Goal: Task Accomplishment & Management: Complete application form

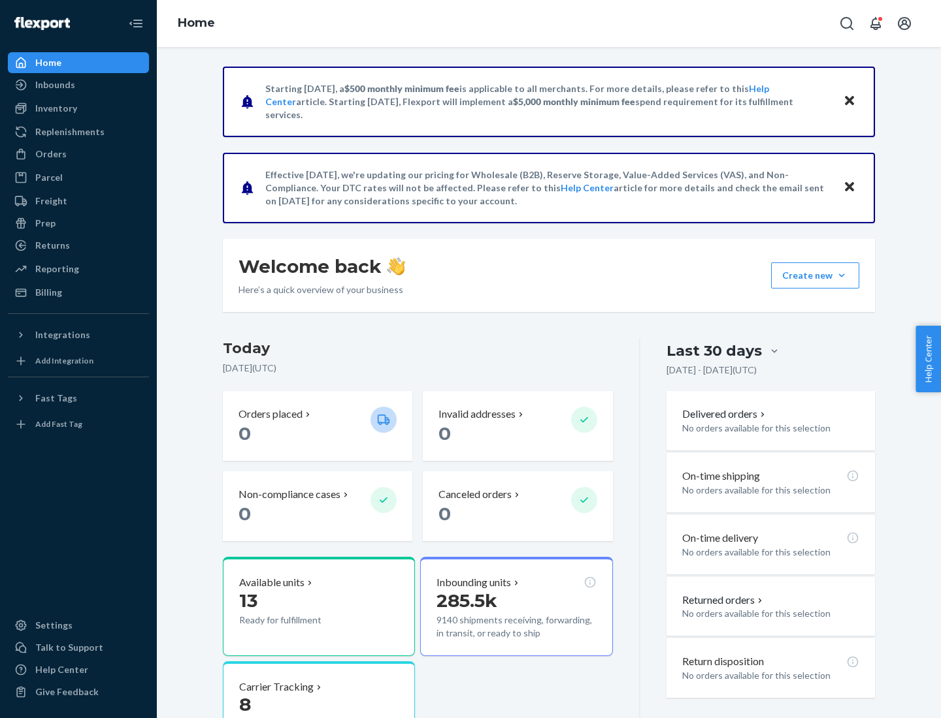
click at [841, 276] on button "Create new Create new inbound Create new order Create new product" at bounding box center [815, 276] width 88 height 26
click at [78, 85] on div "Inbounds" at bounding box center [78, 85] width 138 height 18
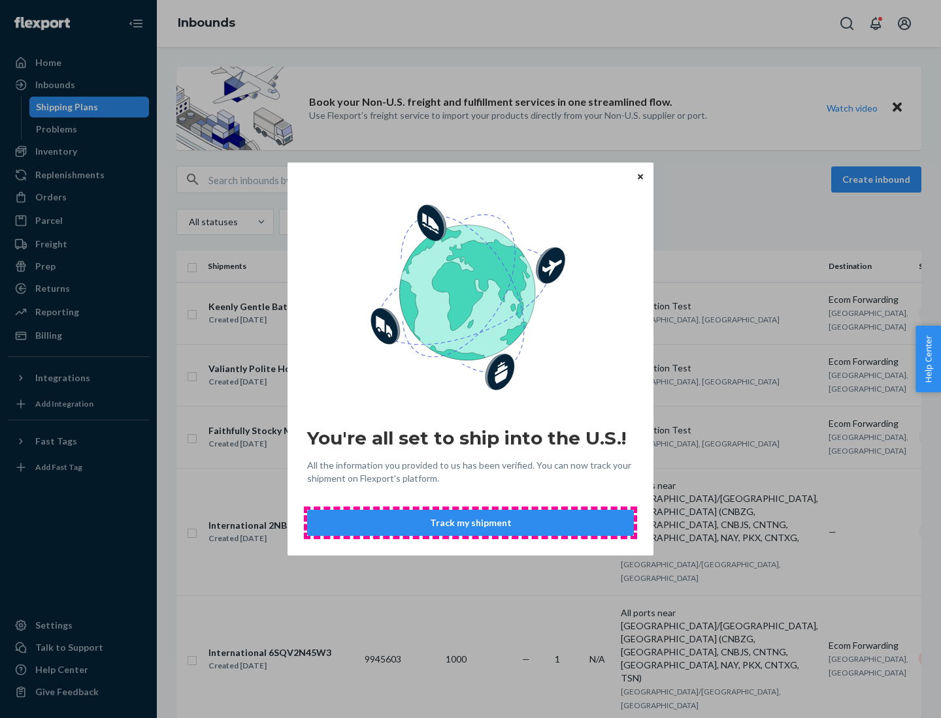
click at [470, 523] on button "Track my shipment" at bounding box center [470, 523] width 327 height 26
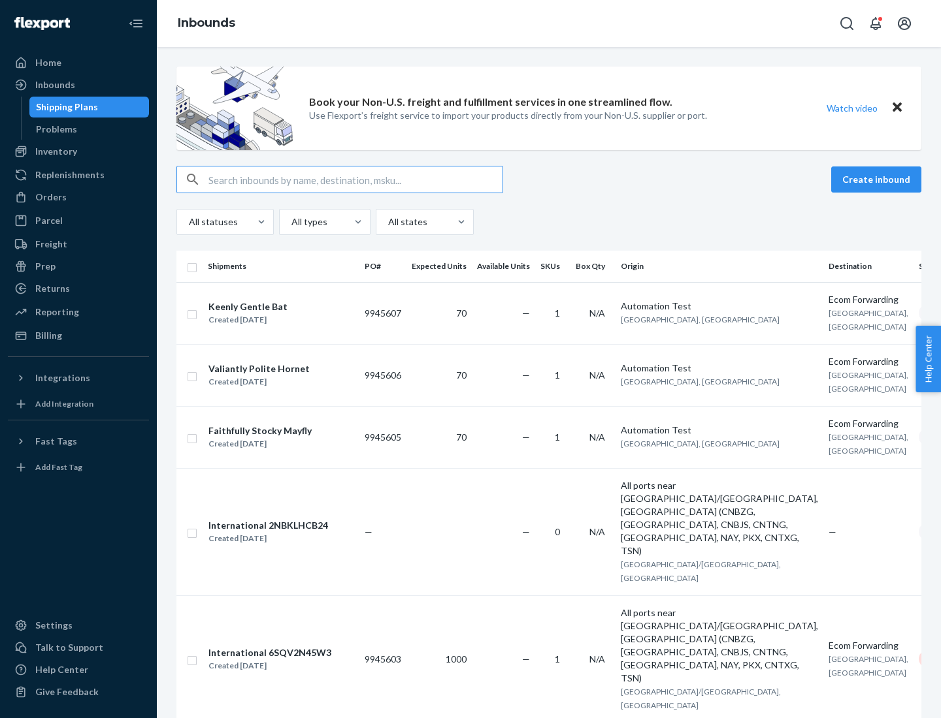
click at [878, 180] on button "Create inbound" at bounding box center [876, 180] width 90 height 26
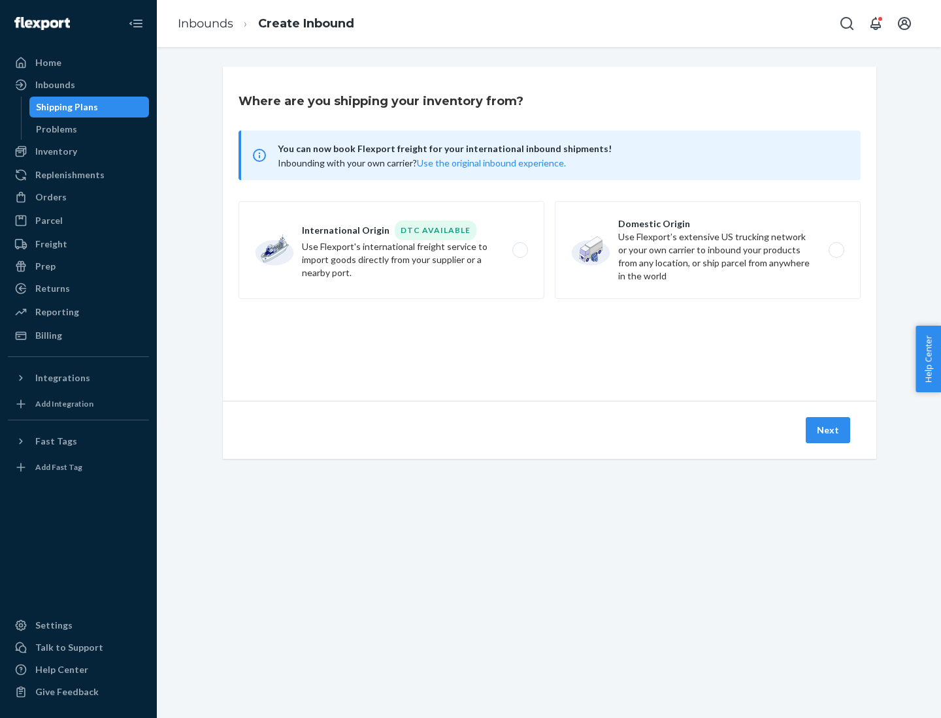
click at [391, 250] on label "International Origin DTC Available Use Flexport's international freight service…" at bounding box center [391, 250] width 306 height 98
click at [519, 250] on input "International Origin DTC Available Use Flexport's international freight service…" at bounding box center [523, 250] width 8 height 8
radio input "true"
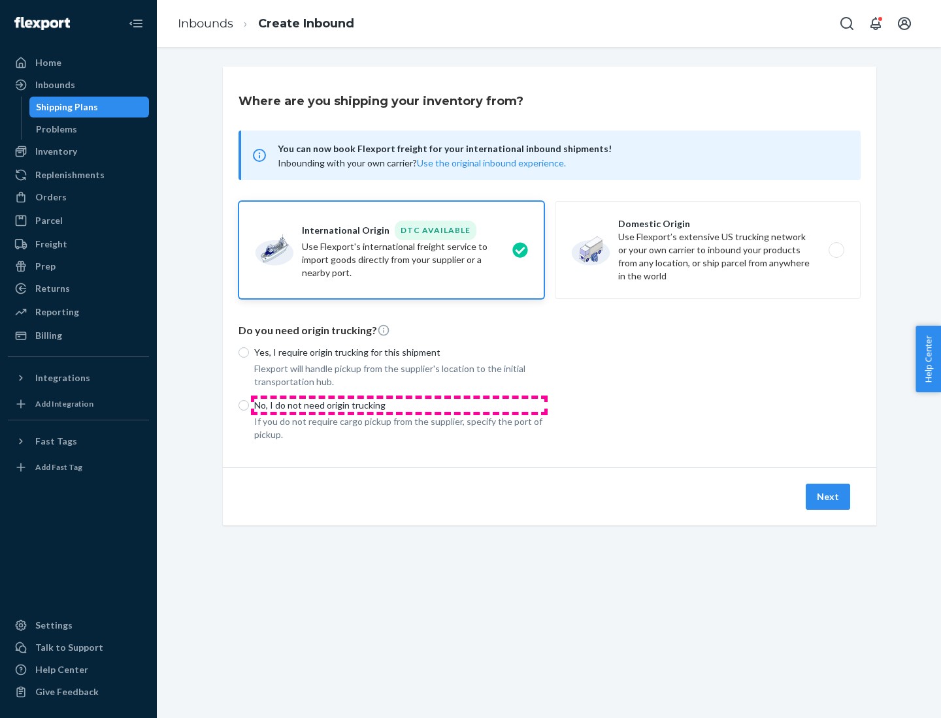
click at [399, 405] on p "No, I do not need origin trucking" at bounding box center [399, 405] width 290 height 13
click at [249, 405] on input "No, I do not need origin trucking" at bounding box center [243, 405] width 10 height 10
radio input "true"
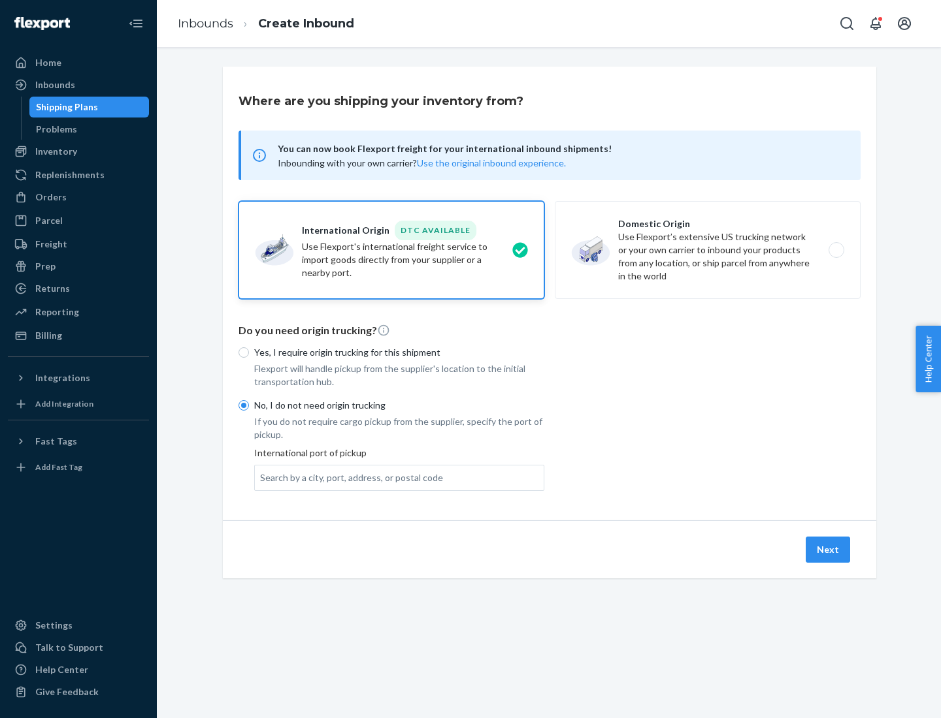
click at [348, 477] on div "Search by a city, port, address, or postal code" at bounding box center [351, 478] width 183 height 13
click at [261, 477] on input "Search by a city, port, address, or postal code" at bounding box center [260, 478] width 1 height 13
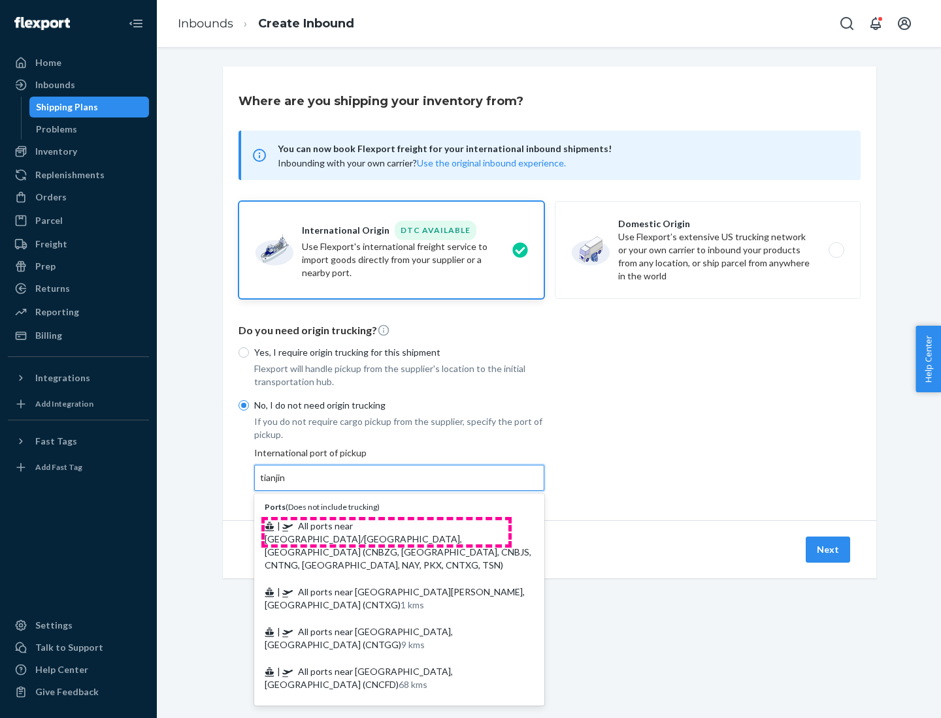
click at [386, 526] on span "| All ports near [GEOGRAPHIC_DATA]/[GEOGRAPHIC_DATA], [GEOGRAPHIC_DATA] (CNBZG,…" at bounding box center [398, 546] width 266 height 50
click at [287, 485] on input "tianjin" at bounding box center [273, 478] width 27 height 13
type input "All ports near [GEOGRAPHIC_DATA]/[GEOGRAPHIC_DATA], [GEOGRAPHIC_DATA] (CNBZG, […"
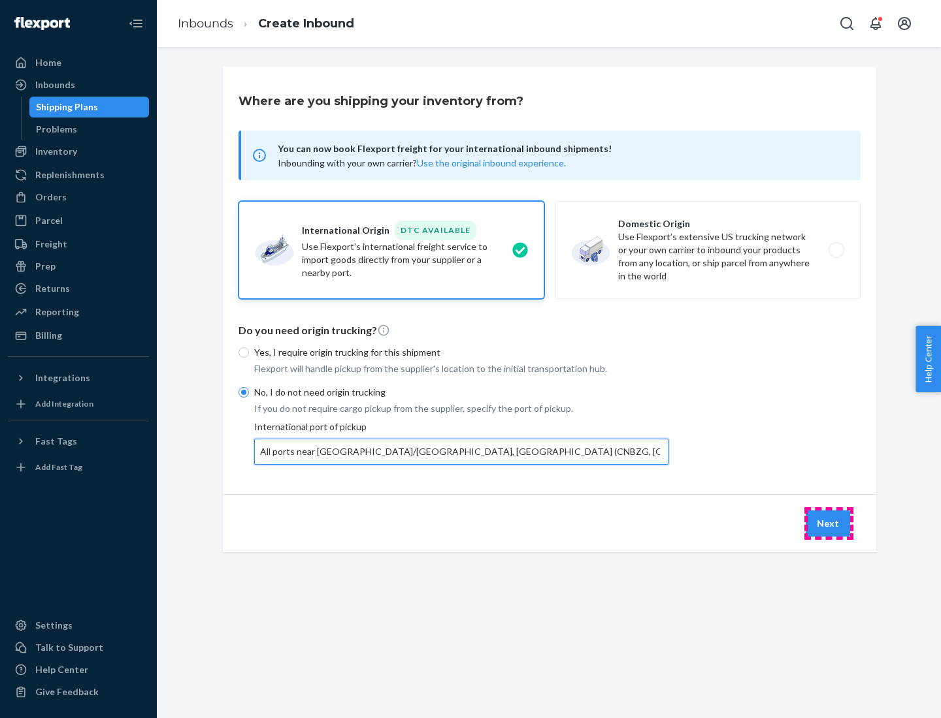
click at [828, 523] on button "Next" at bounding box center [827, 524] width 44 height 26
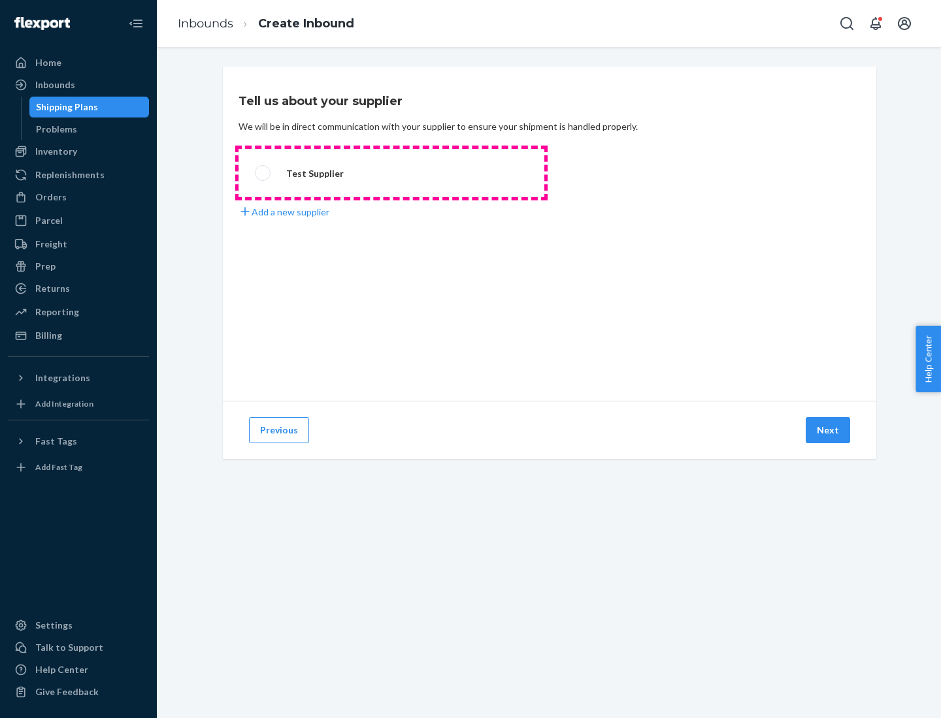
click at [391, 173] on label "Test Supplier" at bounding box center [391, 173] width 306 height 48
click at [263, 173] on input "Test Supplier" at bounding box center [259, 173] width 8 height 8
radio input "true"
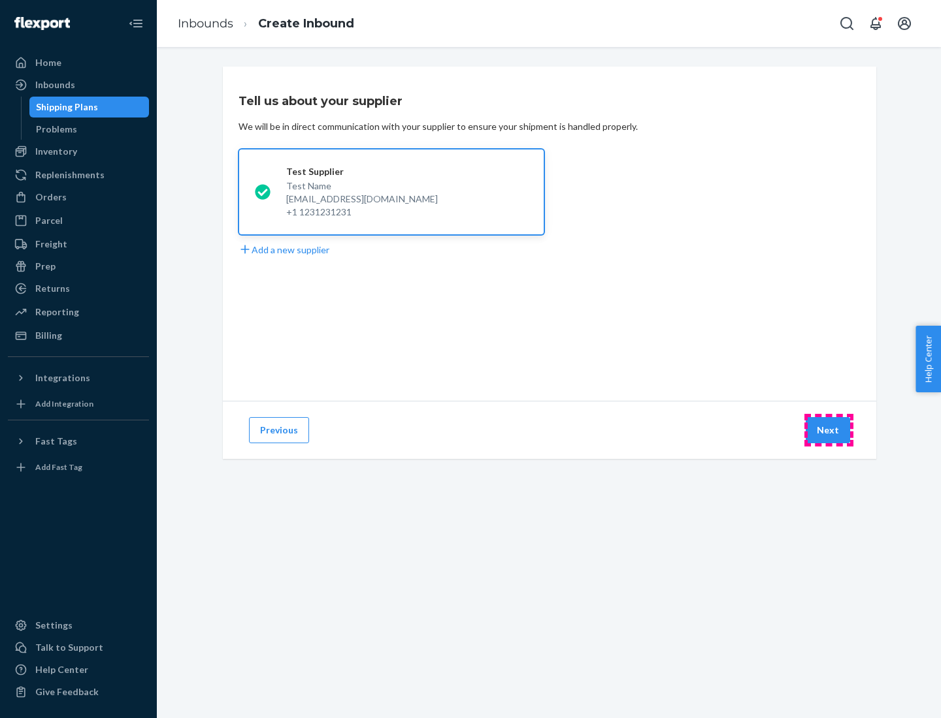
click at [828, 430] on button "Next" at bounding box center [827, 430] width 44 height 26
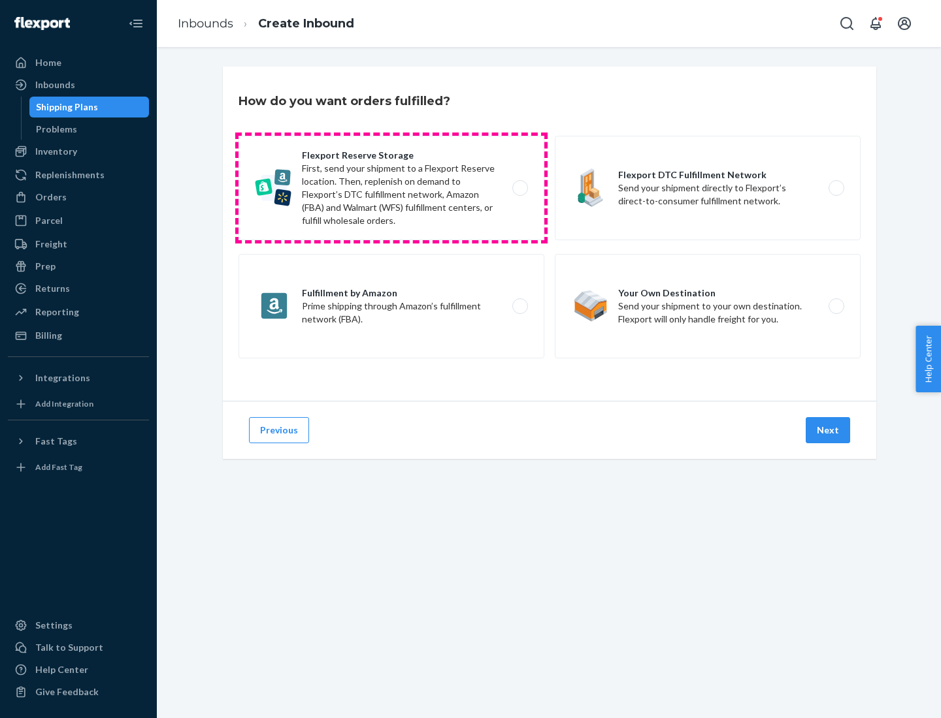
click at [391, 188] on label "Flexport Reserve Storage First, send your shipment to a Flexport Reserve locati…" at bounding box center [391, 188] width 306 height 105
click at [519, 188] on input "Flexport Reserve Storage First, send your shipment to a Flexport Reserve locati…" at bounding box center [523, 188] width 8 height 8
radio input "true"
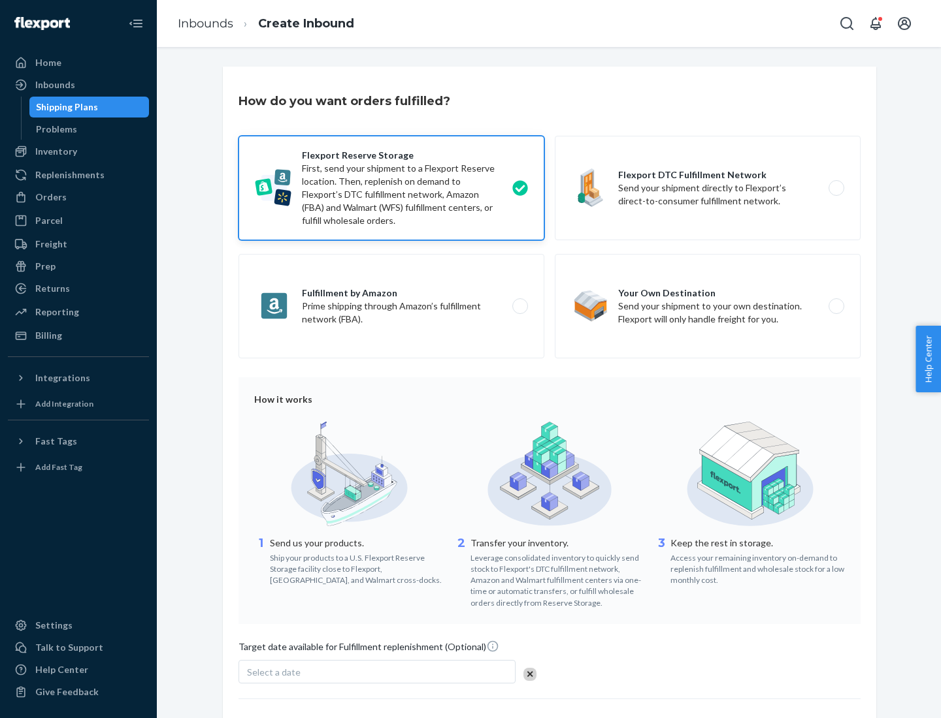
scroll to position [107, 0]
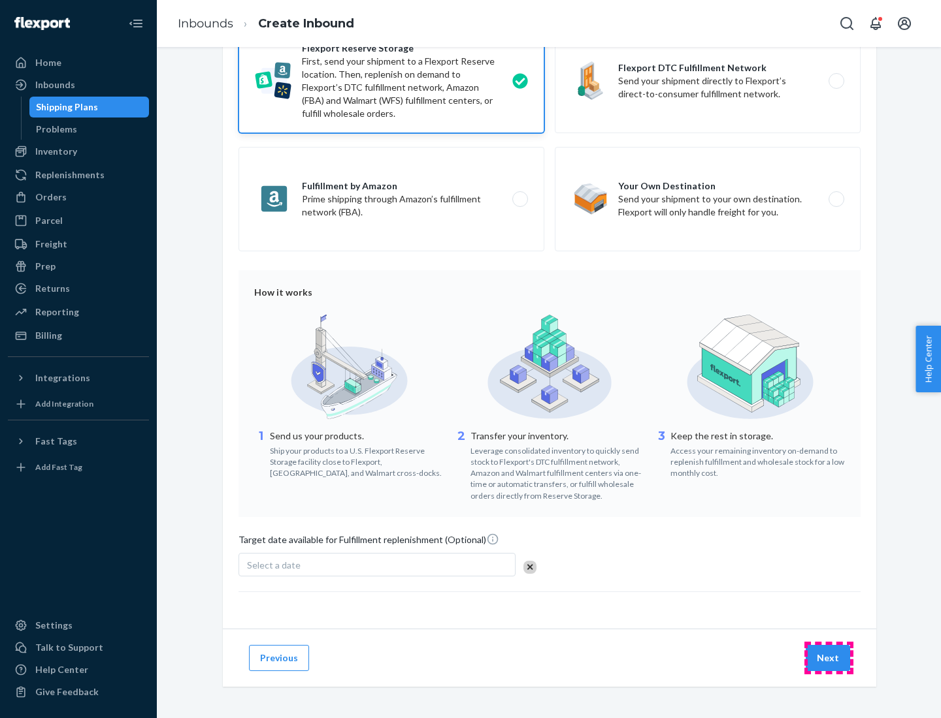
click at [828, 658] on button "Next" at bounding box center [827, 658] width 44 height 26
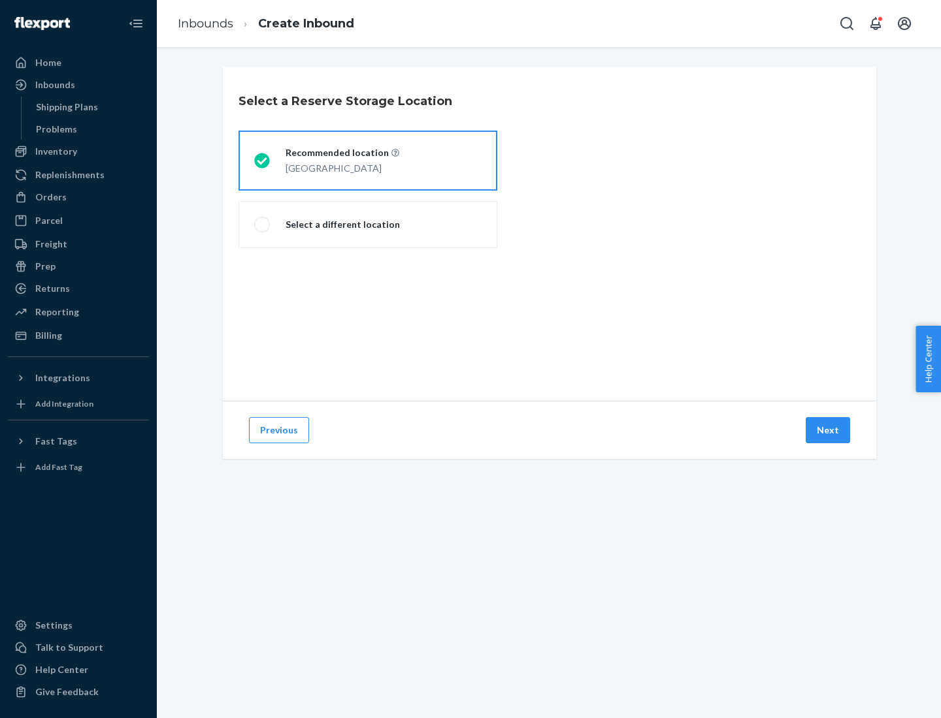
click at [368, 161] on div "[GEOGRAPHIC_DATA]" at bounding box center [342, 167] width 114 height 16
click at [263, 161] on input "Recommended location [GEOGRAPHIC_DATA]" at bounding box center [258, 161] width 8 height 8
click at [828, 430] on button "Next" at bounding box center [827, 430] width 44 height 26
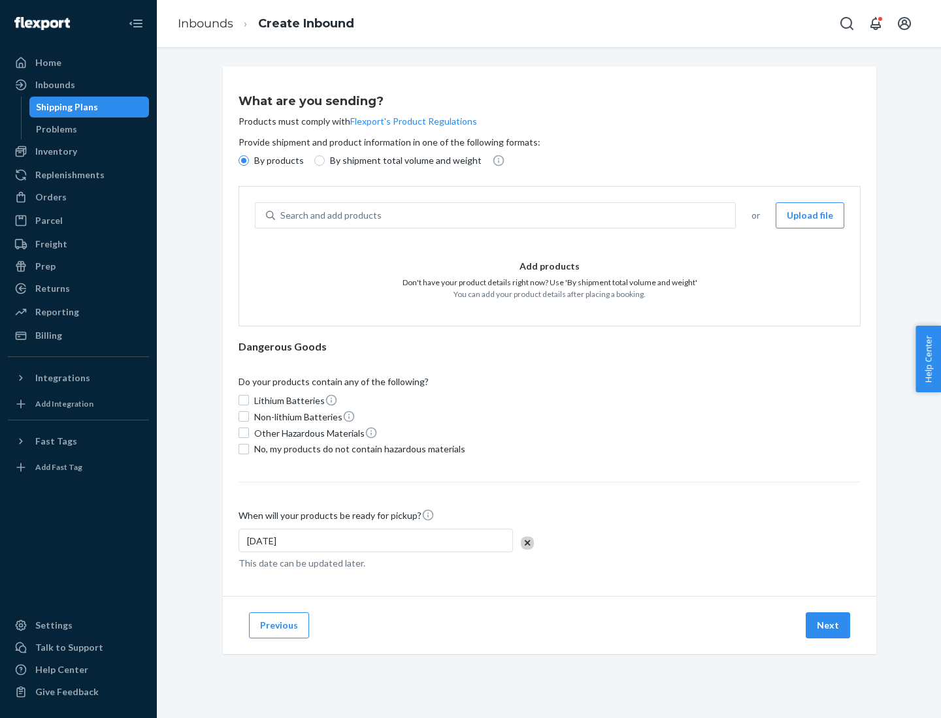
click at [506, 216] on div "Search and add products" at bounding box center [505, 216] width 460 height 24
click at [282, 216] on input "Search and add products" at bounding box center [280, 215] width 1 height 13
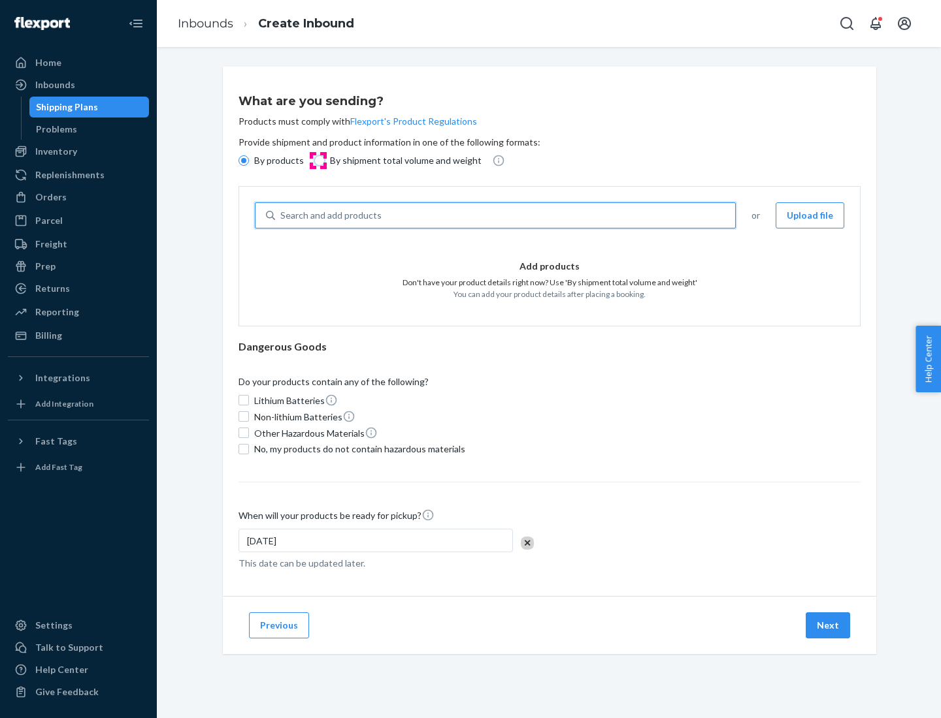
click at [317, 161] on input "By shipment total volume and weight" at bounding box center [319, 160] width 10 height 10
radio input "true"
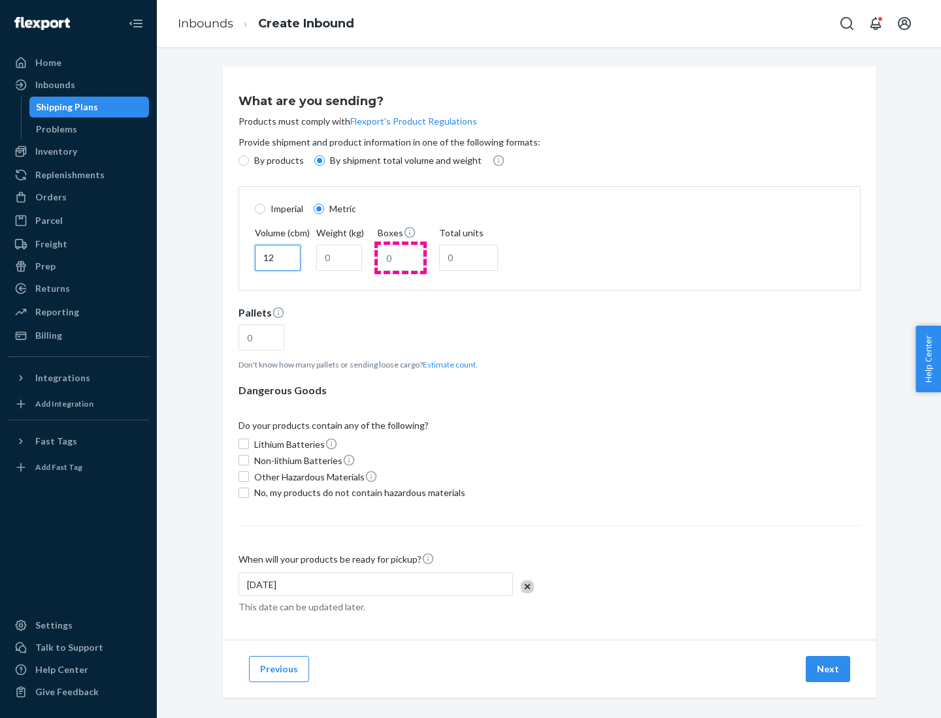
type input "12"
type input "22"
type input "222"
type input "121"
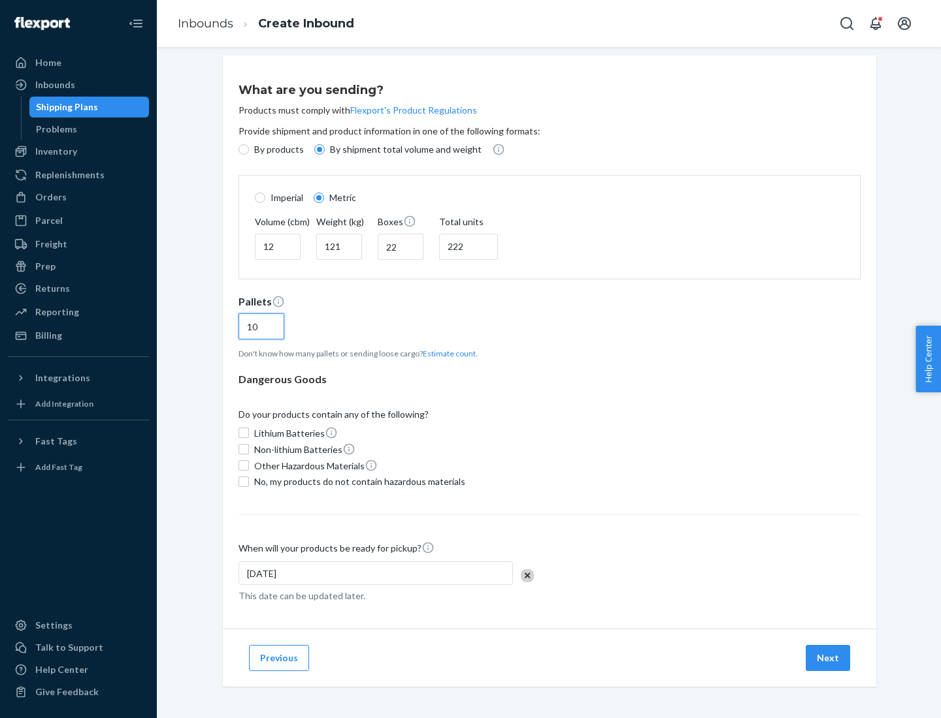
type input "10"
click at [357, 481] on span "No, my products do not contain hazardous materials" at bounding box center [359, 482] width 211 height 13
click at [249, 481] on input "No, my products do not contain hazardous materials" at bounding box center [243, 482] width 10 height 10
checkbox input "true"
click at [828, 658] on button "Next" at bounding box center [827, 658] width 44 height 26
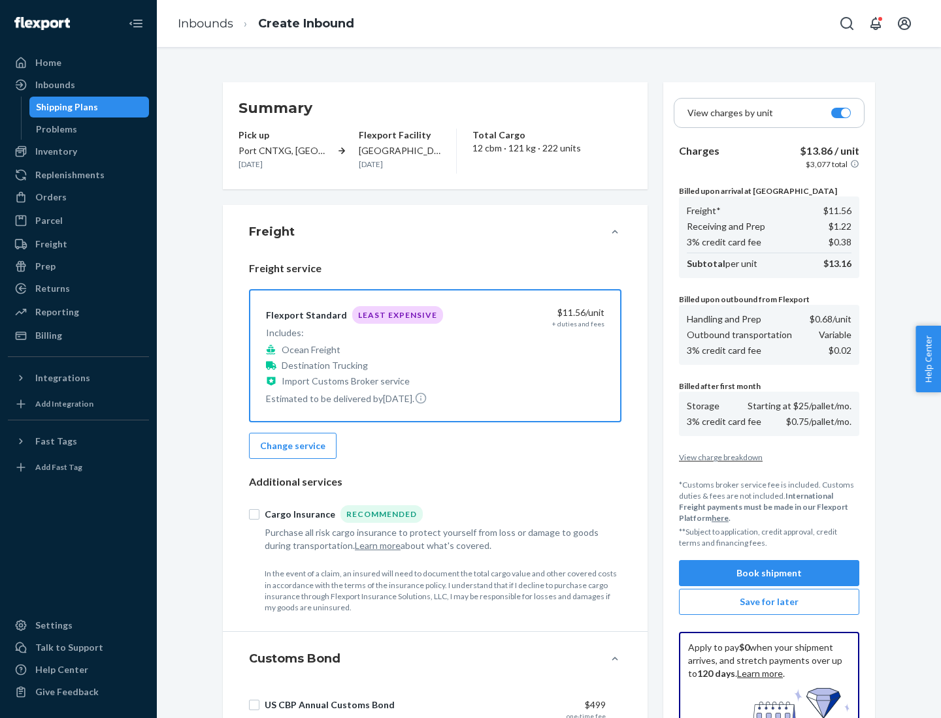
scroll to position [191, 0]
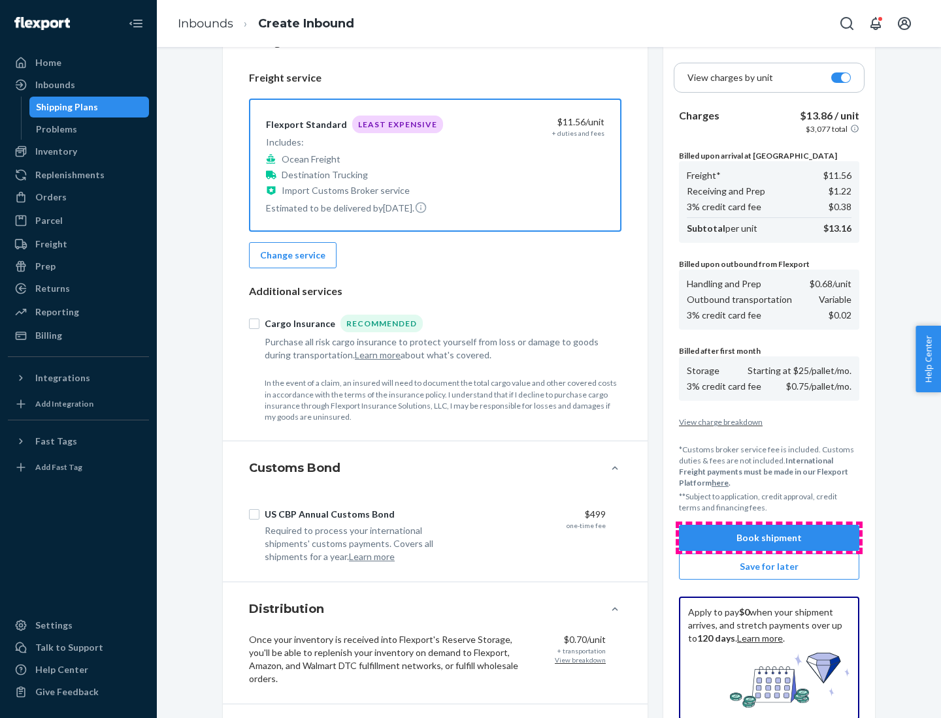
click at [769, 538] on button "Book shipment" at bounding box center [769, 538] width 180 height 26
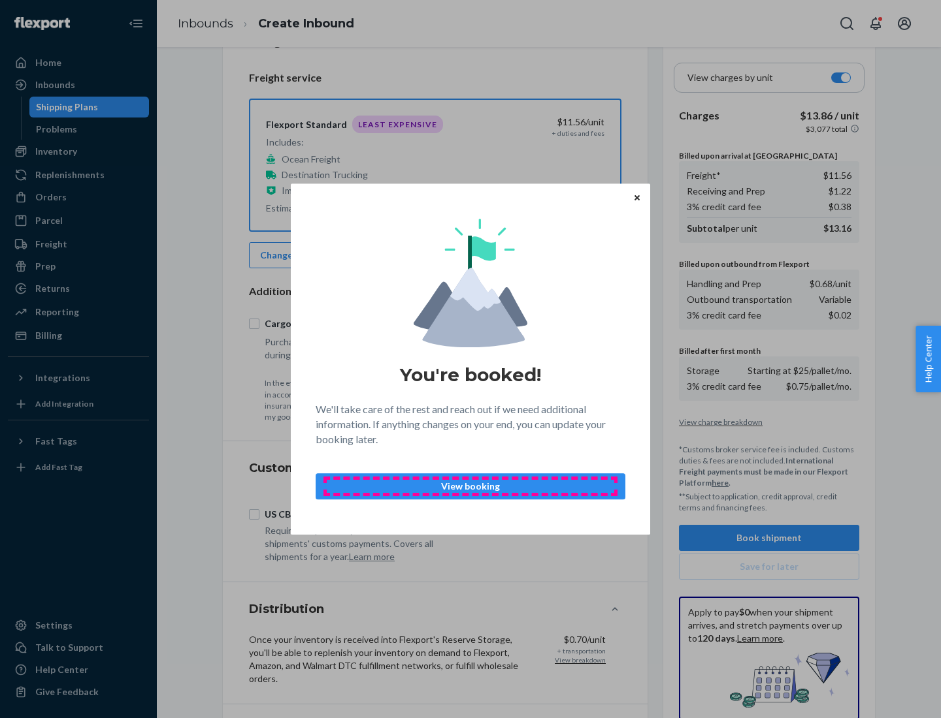
click at [470, 486] on p "View booking" at bounding box center [470, 486] width 287 height 13
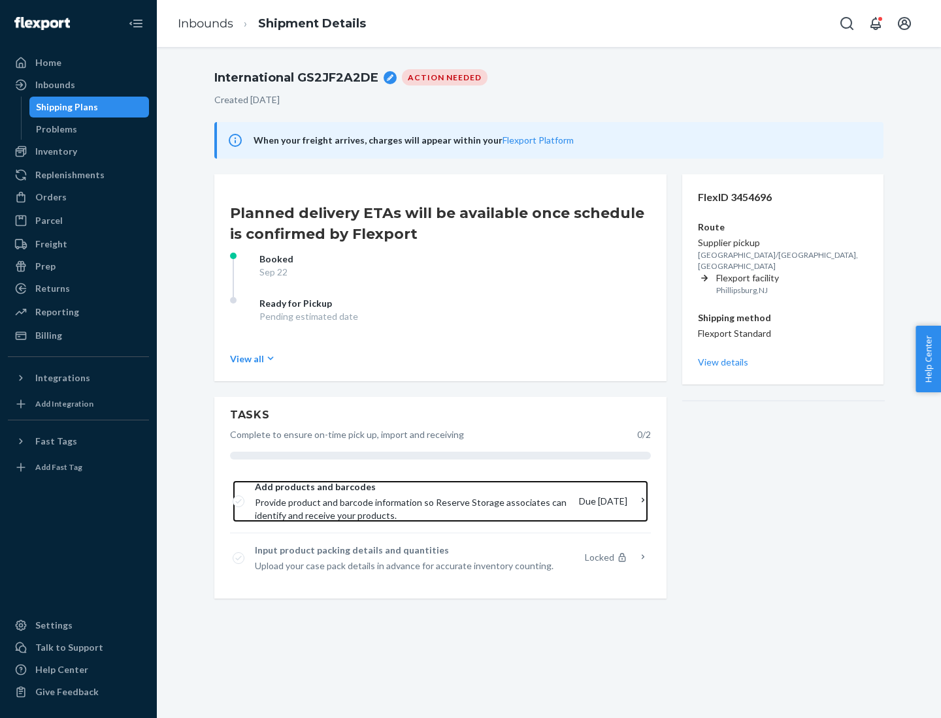
click at [413, 502] on span "Provide product and barcode information so Reserve Storage associates can ident…" at bounding box center [412, 509] width 314 height 26
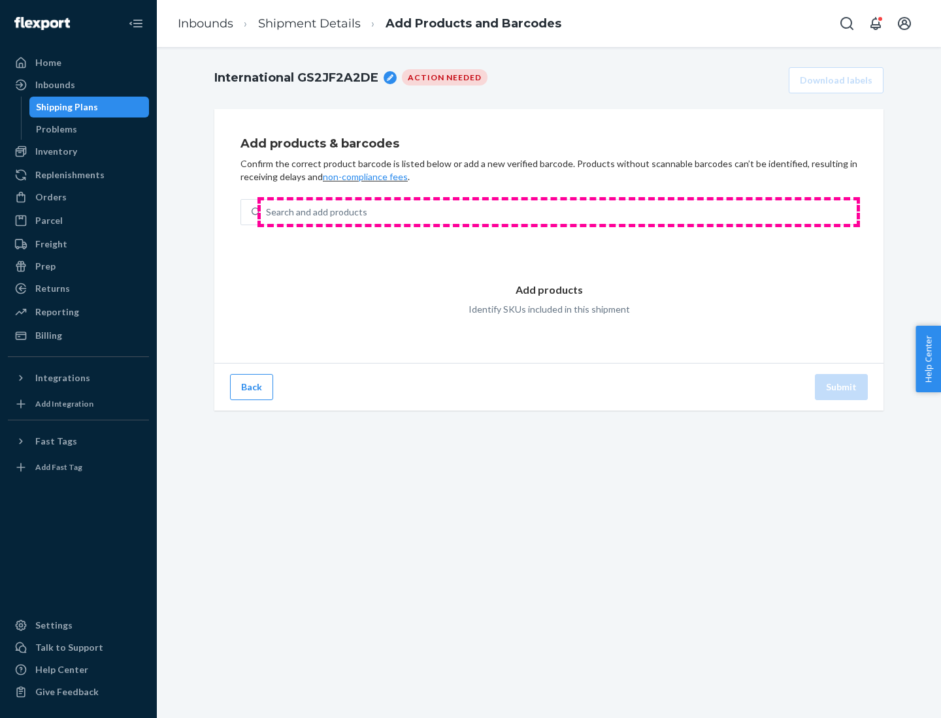
click at [558, 212] on div "Search and add products" at bounding box center [559, 213] width 596 height 24
click at [267, 212] on input "Search and add products" at bounding box center [266, 212] width 1 height 13
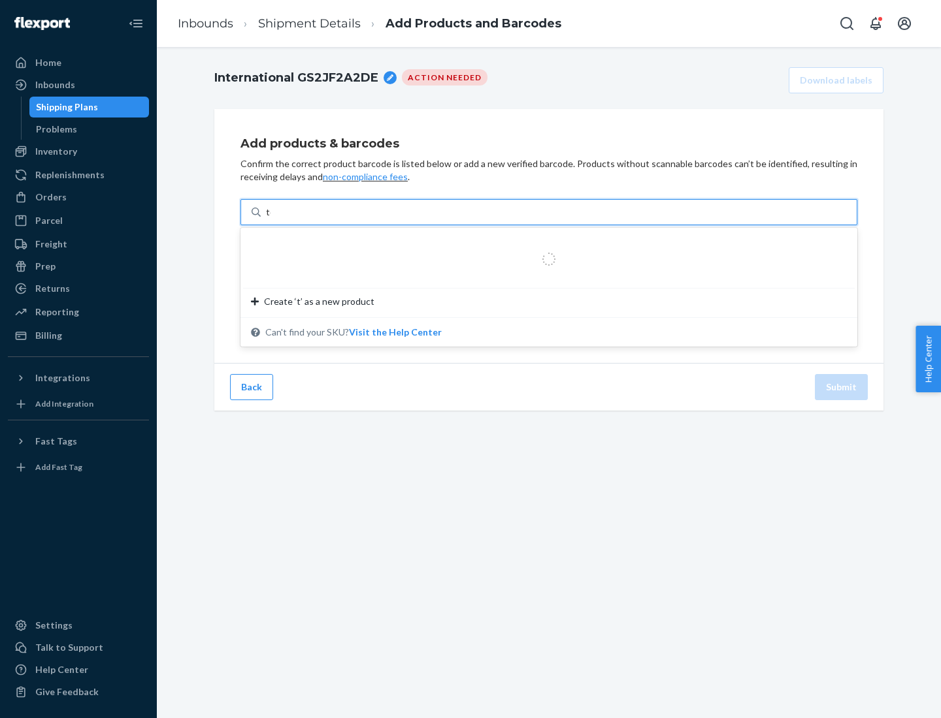
type input "test"
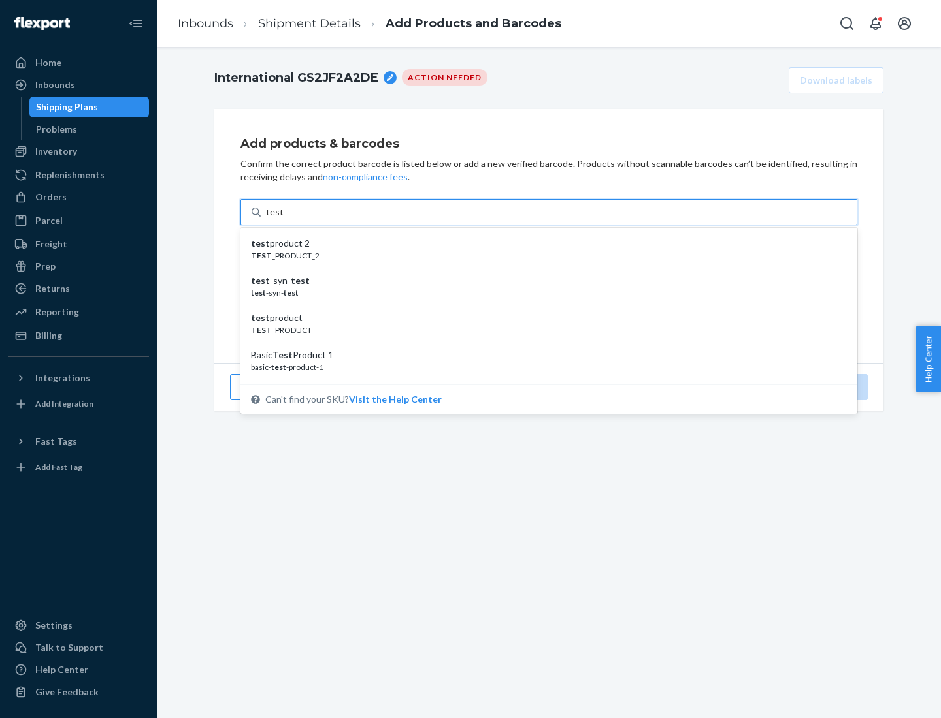
scroll to position [49, 0]
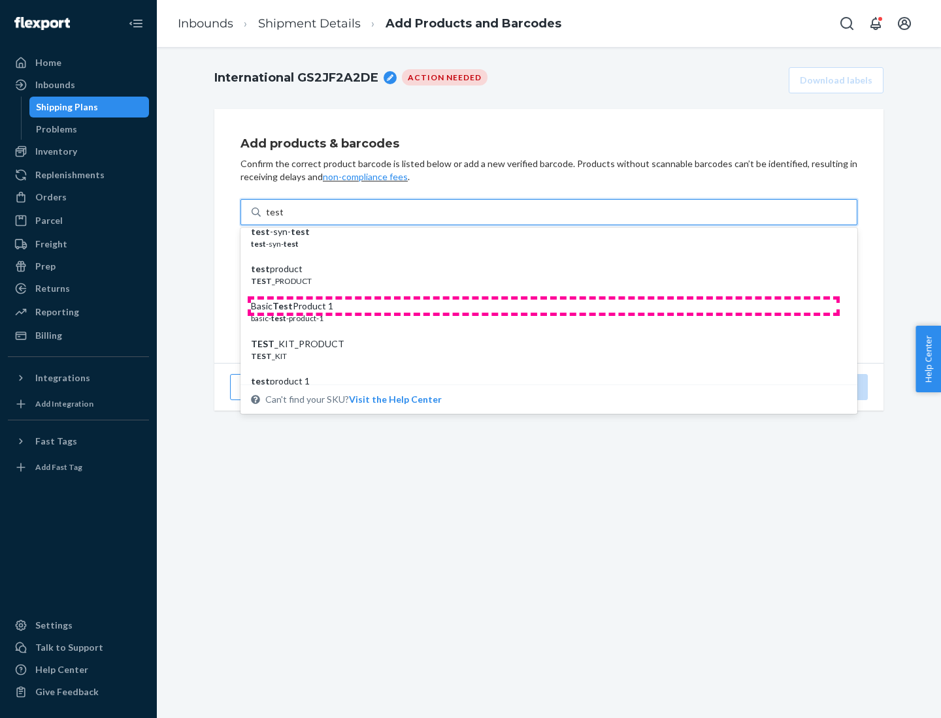
click at [543, 306] on div "Basic Test Product 1" at bounding box center [543, 306] width 585 height 13
click at [283, 219] on input "test" at bounding box center [274, 212] width 17 height 13
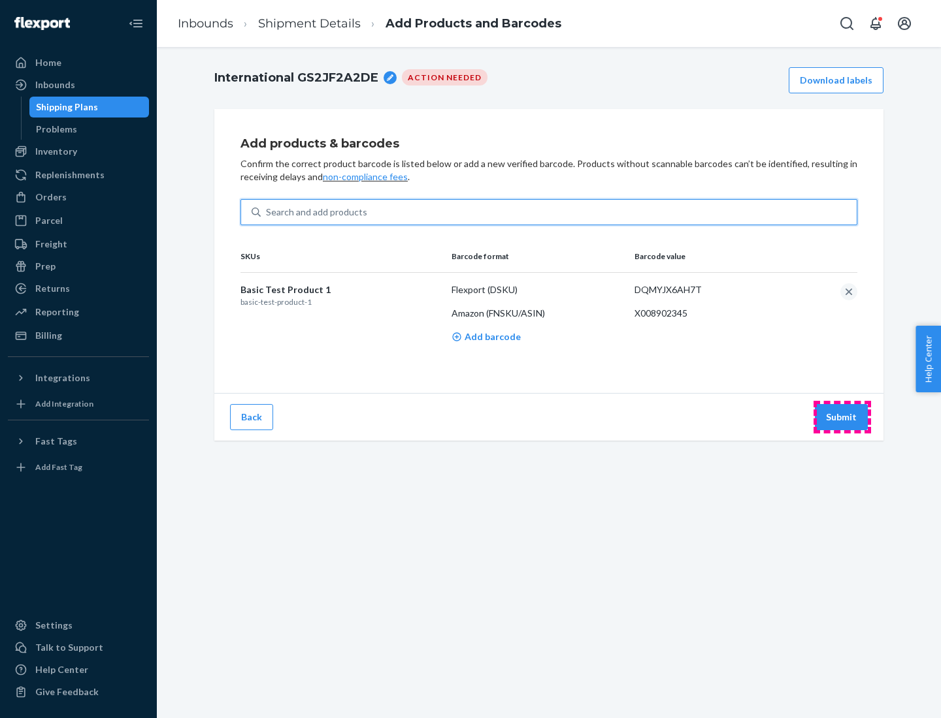
click at [841, 417] on button "Submit" at bounding box center [840, 417] width 53 height 26
